Goal: Navigation & Orientation: Find specific page/section

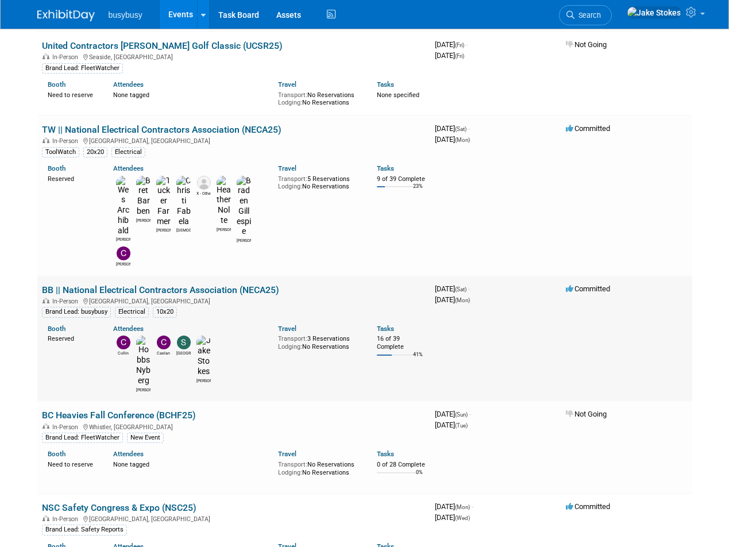
scroll to position [529, 0]
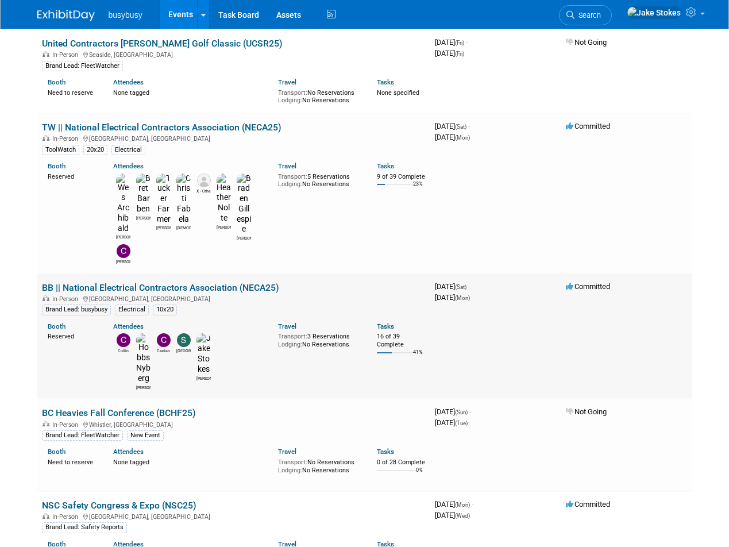
click at [191, 282] on link "BB || National Electrical Contractors Association (NECA25)" at bounding box center [160, 287] width 237 height 11
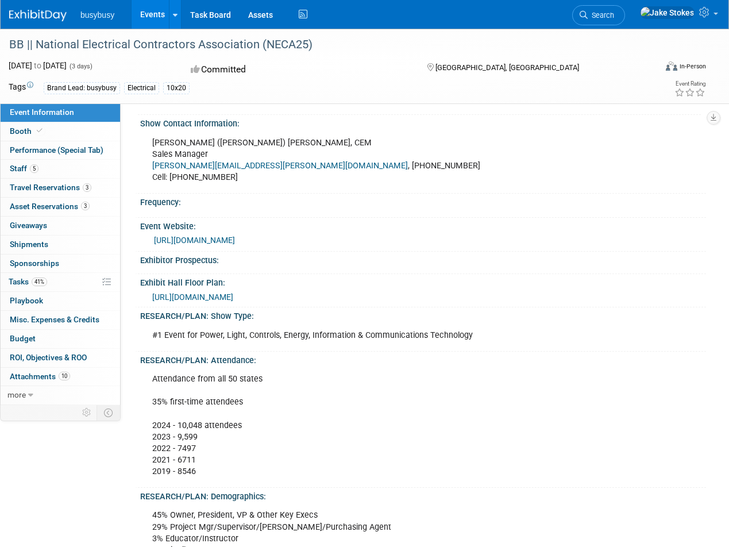
scroll to position [38, 0]
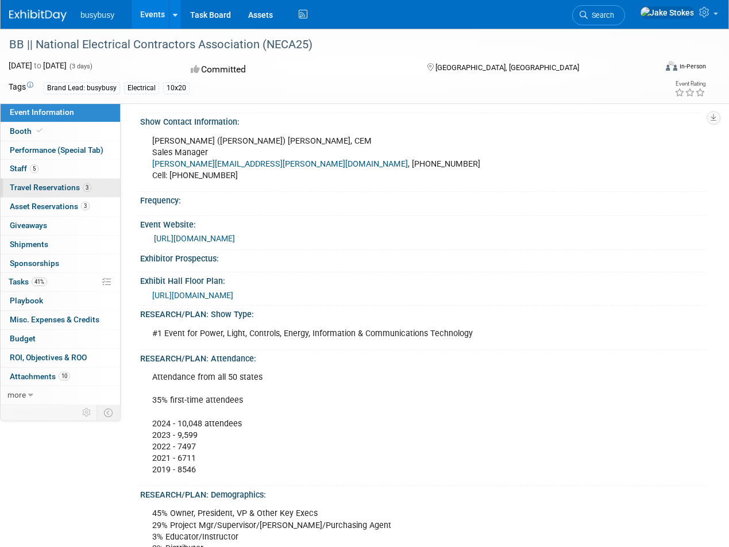
click at [67, 190] on span "Travel Reservations 3" at bounding box center [51, 187] width 82 height 9
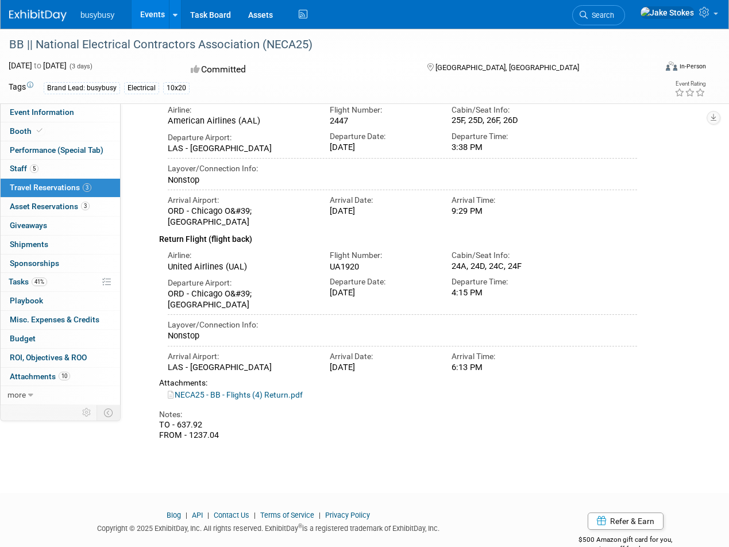
scroll to position [0, 0]
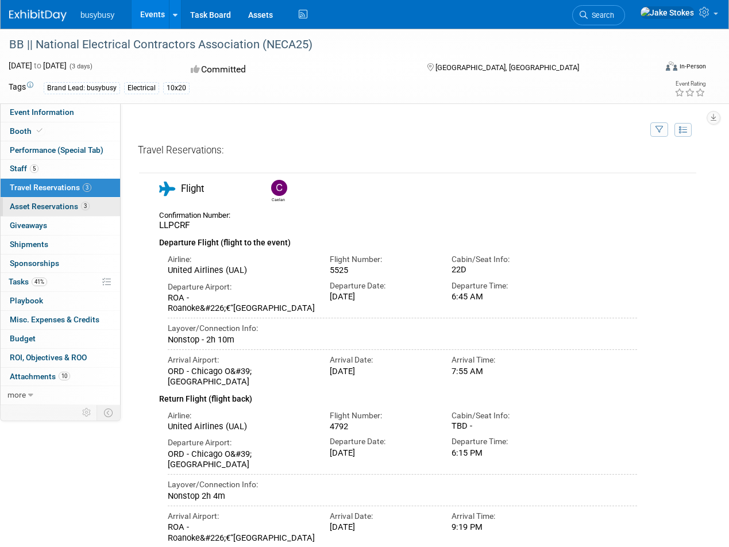
click at [31, 209] on span "Asset Reservations 3" at bounding box center [50, 206] width 80 height 9
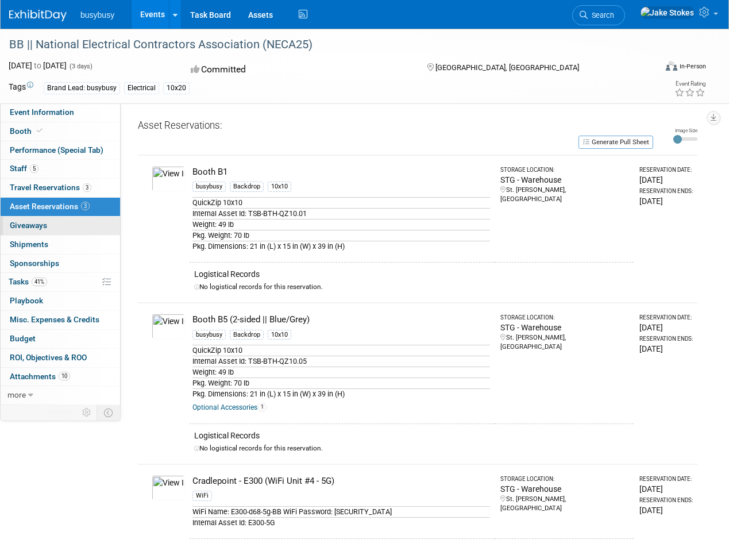
click at [58, 227] on link "0 Giveaways 0" at bounding box center [60, 226] width 119 height 18
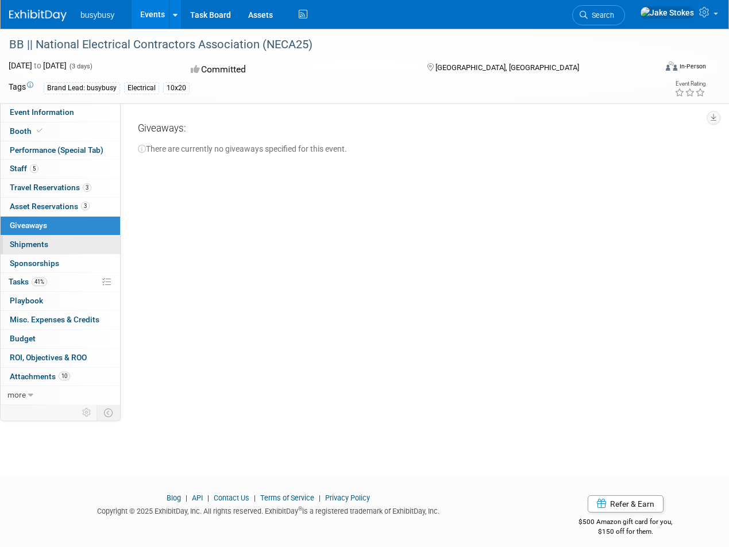
click at [64, 249] on link "0 Shipments 0" at bounding box center [60, 245] width 119 height 18
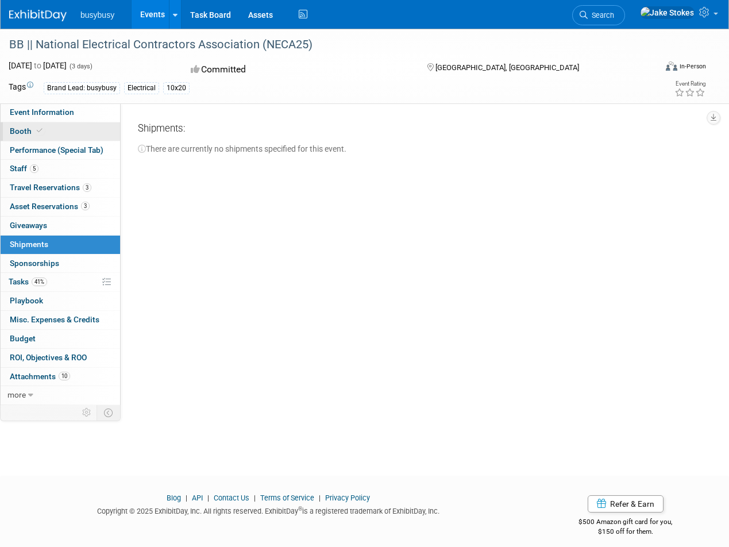
click at [39, 131] on icon at bounding box center [40, 131] width 6 height 6
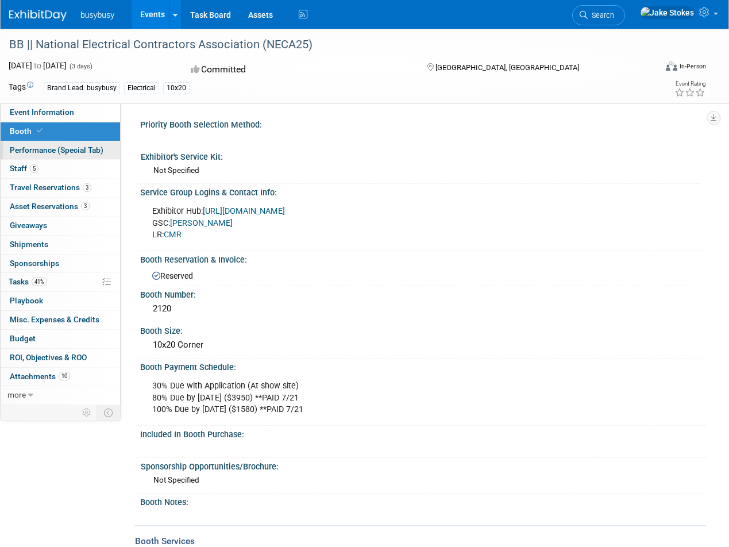
click at [67, 155] on link "Performance (Special Tab)" at bounding box center [60, 150] width 119 height 18
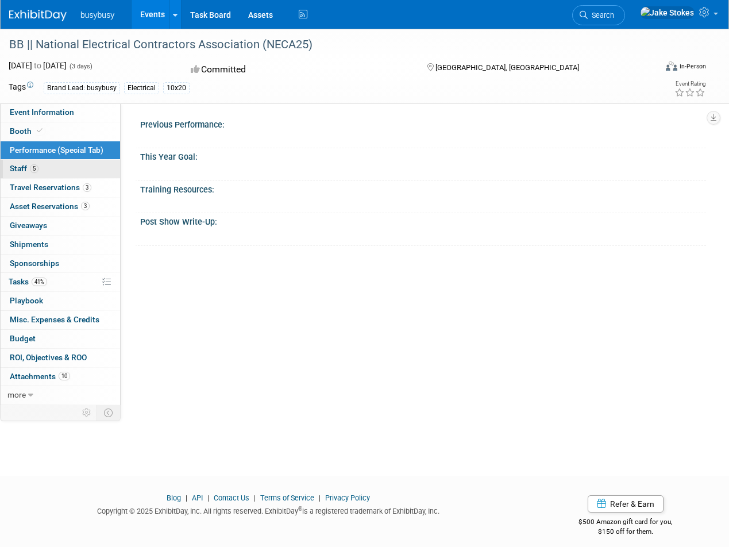
click at [57, 171] on link "5 Staff 5" at bounding box center [60, 169] width 119 height 18
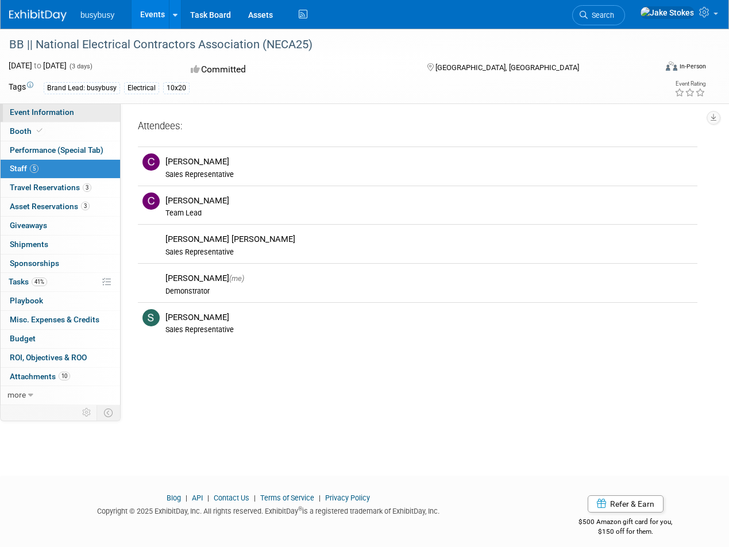
click at [71, 115] on span "Event Information" at bounding box center [42, 111] width 64 height 9
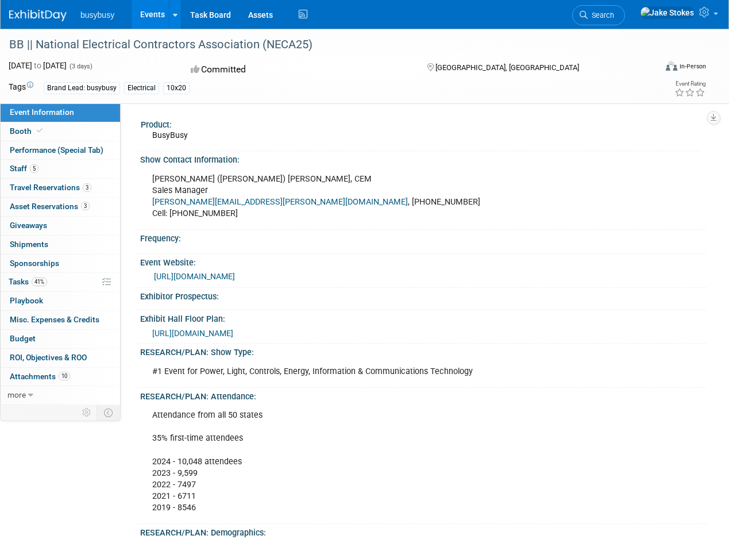
click at [235, 276] on link "https://www.necaconvention.org/" at bounding box center [194, 276] width 81 height 9
